Goal: Check status

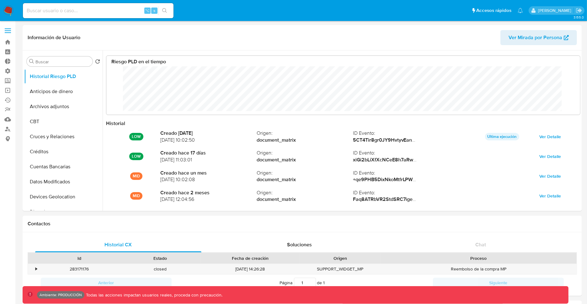
scroll to position [47, 461]
select select "10"
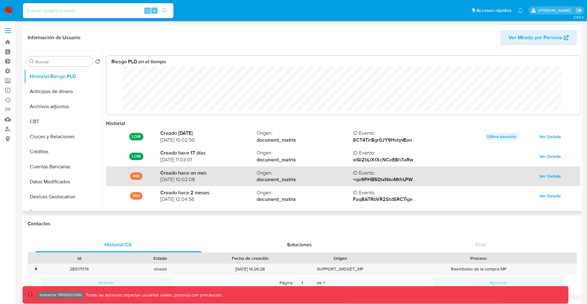
click at [539, 175] on span "Ver Detalle" at bounding box center [550, 176] width 22 height 9
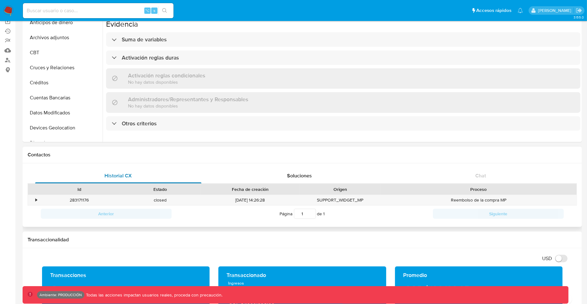
scroll to position [0, 0]
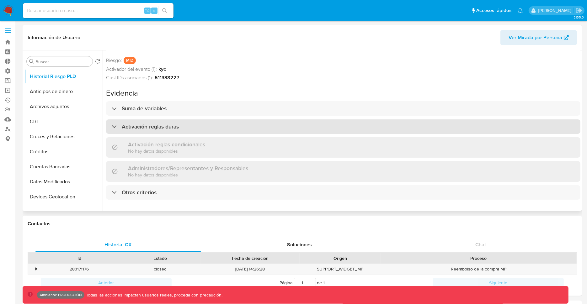
click at [112, 126] on div at bounding box center [112, 126] width 0 height 0
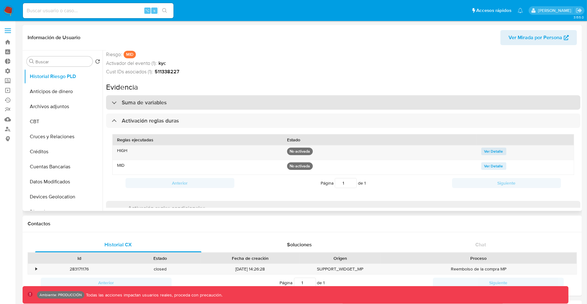
click at [115, 106] on div "Suma de variables" at bounding box center [343, 102] width 474 height 14
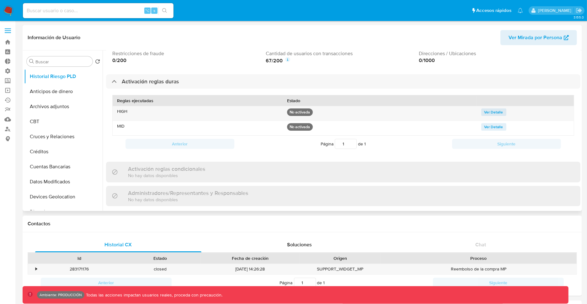
scroll to position [167, 0]
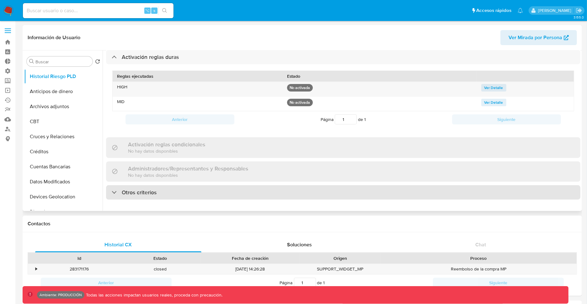
click at [210, 188] on div "Otros criterios" at bounding box center [343, 192] width 474 height 14
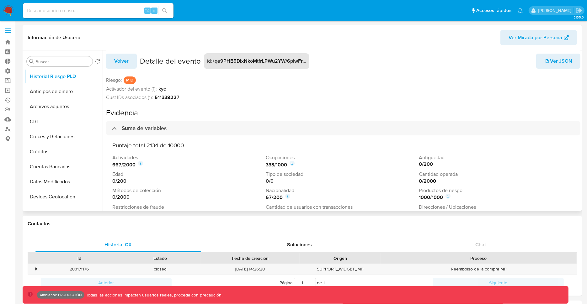
scroll to position [0, 0]
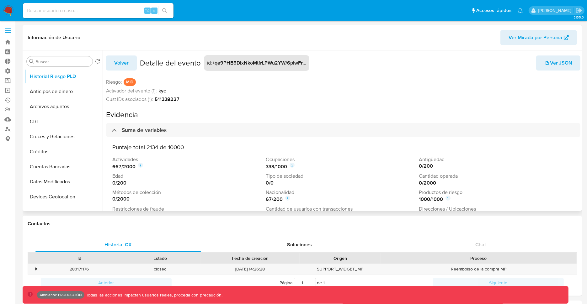
click at [285, 100] on div "Cust IDs asociados (1): 511338227" at bounding box center [343, 99] width 474 height 7
click at [192, 98] on div "511338227" at bounding box center [202, 99] width 94 height 7
click at [166, 97] on strong "511338227" at bounding box center [167, 99] width 25 height 7
click at [246, 100] on icon at bounding box center [246, 98] width 4 height 4
click at [317, 97] on div "Cust IDs asociados (1): 511338227" at bounding box center [343, 99] width 474 height 7
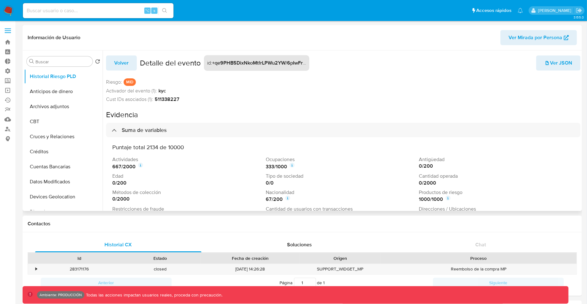
click at [288, 100] on div "Cust IDs asociados (1): 511338227" at bounding box center [343, 99] width 474 height 7
click at [359, 88] on div "Activador del evento (1): kyc" at bounding box center [343, 91] width 474 height 7
click at [376, 71] on div "Volver Detalle del evento id : +qe9PHB5DixNkoMtfrLPWu2YW/6pIwFrZ7tBNtSoqAOqm9Qw…" at bounding box center [343, 139] width 474 height 176
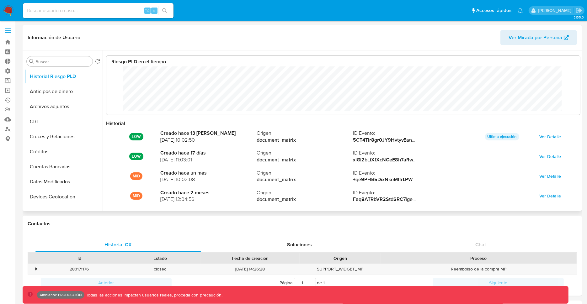
scroll to position [47, 461]
select select "10"
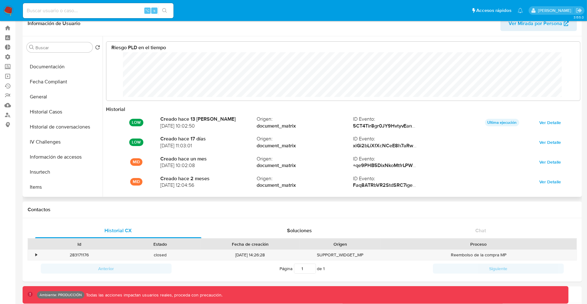
scroll to position [162, 0]
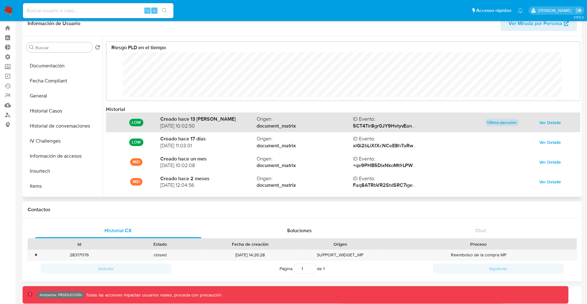
click at [540, 121] on span "Ver Detalle" at bounding box center [550, 122] width 22 height 9
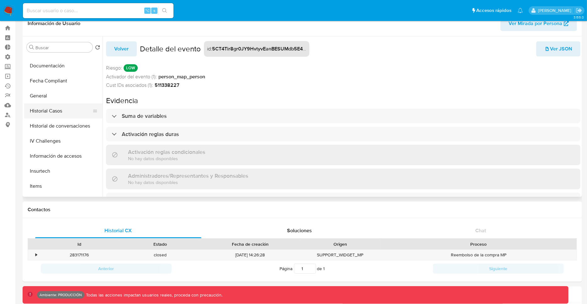
scroll to position [0, 0]
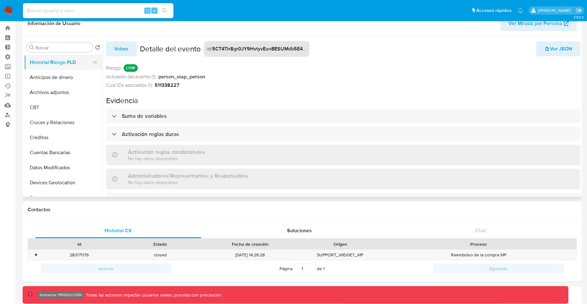
click at [66, 63] on button "Historial Riesgo PLD" at bounding box center [60, 62] width 73 height 15
click at [127, 51] on span "Volver" at bounding box center [121, 49] width 14 height 14
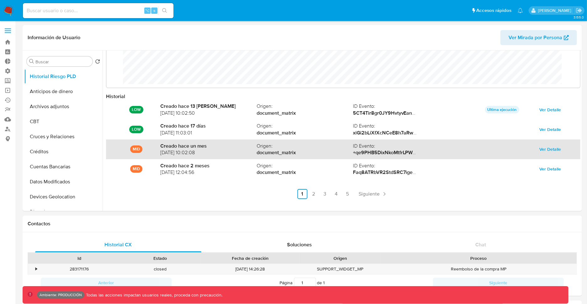
scroll to position [33, 0]
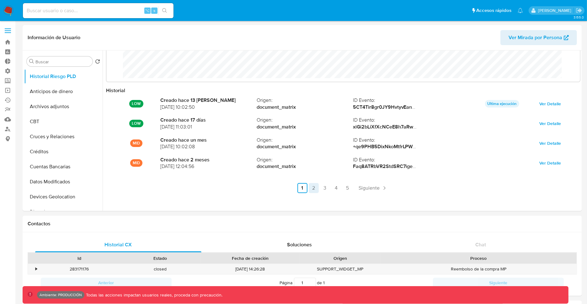
click at [316, 189] on link "2" at bounding box center [314, 188] width 10 height 10
click at [315, 187] on link "1" at bounding box center [319, 188] width 10 height 10
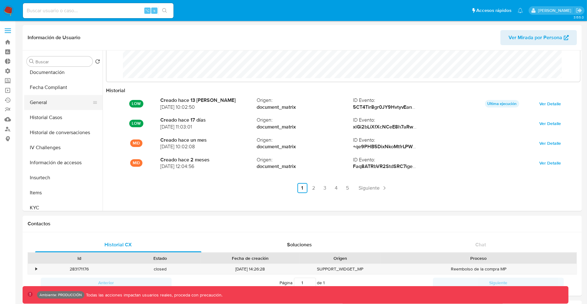
scroll to position [166, 0]
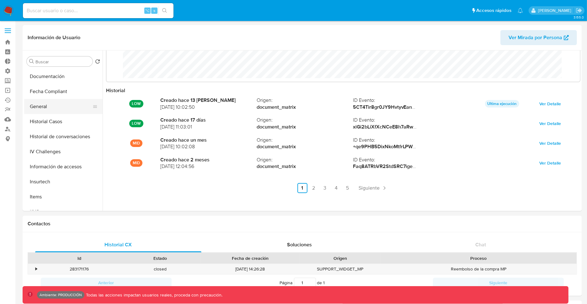
click at [47, 103] on button "General" at bounding box center [60, 106] width 73 height 15
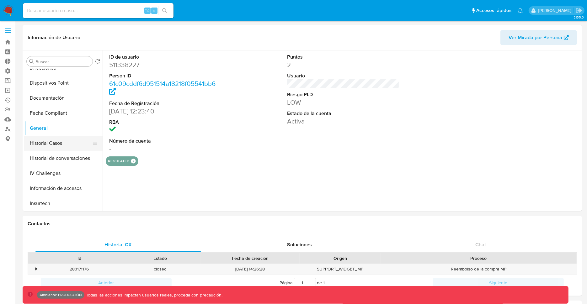
scroll to position [263, 0]
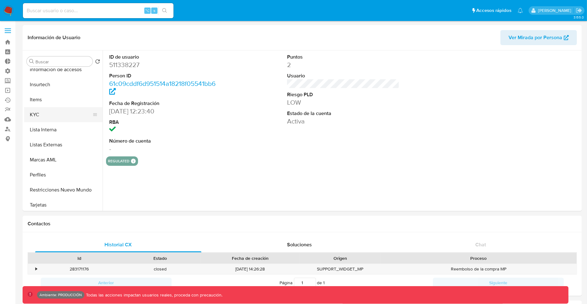
click at [49, 117] on button "KYC" at bounding box center [60, 114] width 73 height 15
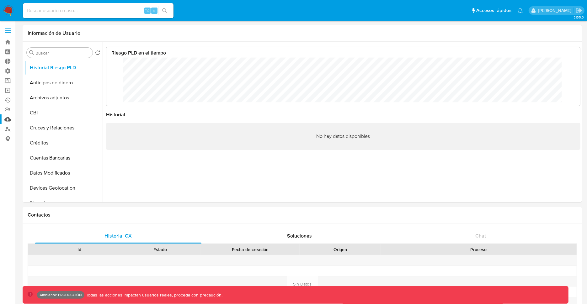
scroll to position [47, 461]
select select "10"
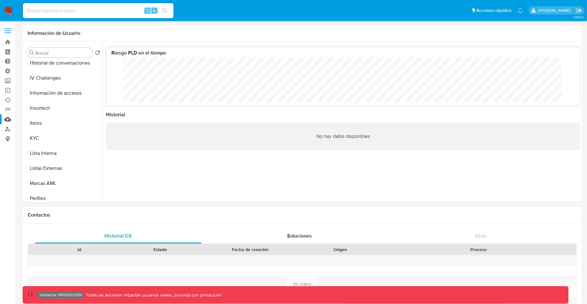
scroll to position [233, 0]
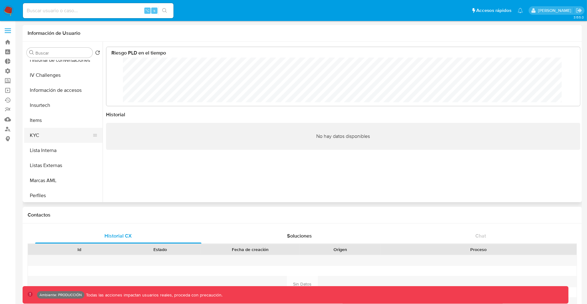
click at [42, 134] on button "KYC" at bounding box center [60, 135] width 73 height 15
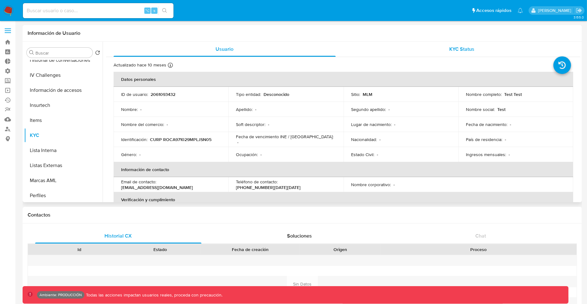
click at [383, 48] on div "KYC Status" at bounding box center [462, 49] width 222 height 15
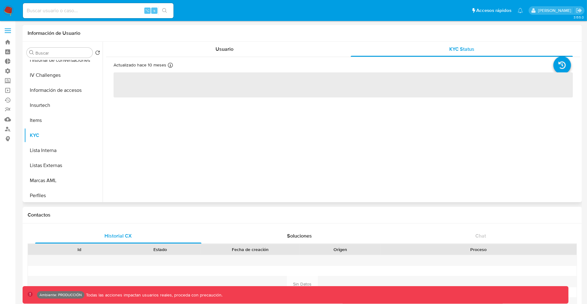
click at [387, 35] on header "Información de Usuario" at bounding box center [302, 33] width 549 height 6
